Goal: Ask a question

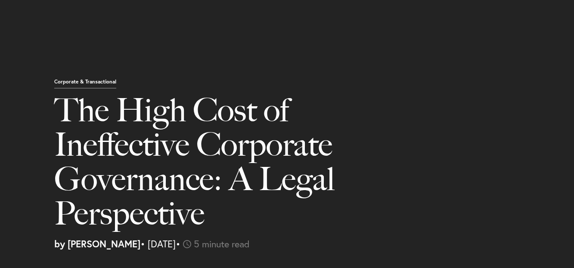
select select "US"
select select "Austin"
select select "Business and Civil Litigation"
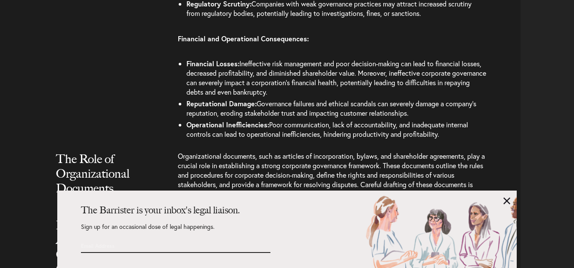
scroll to position [1324, 0]
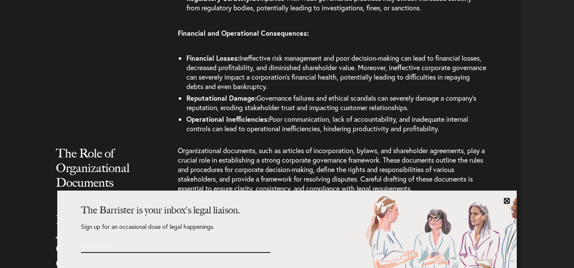
click at [506, 201] on link at bounding box center [506, 201] width 7 height 7
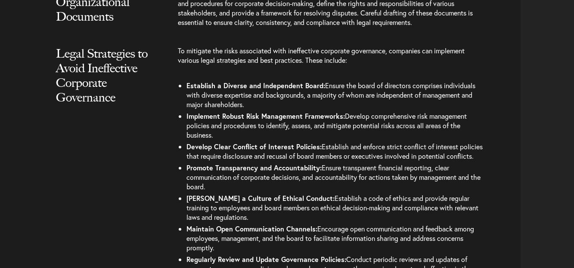
scroll to position [1560, 0]
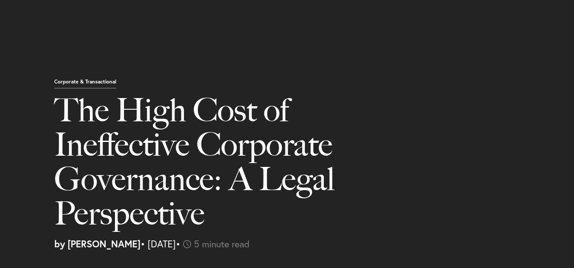
select select "US"
select select "Austin"
select select "Business and Civil Litigation"
